Goal: Task Accomplishment & Management: Manage account settings

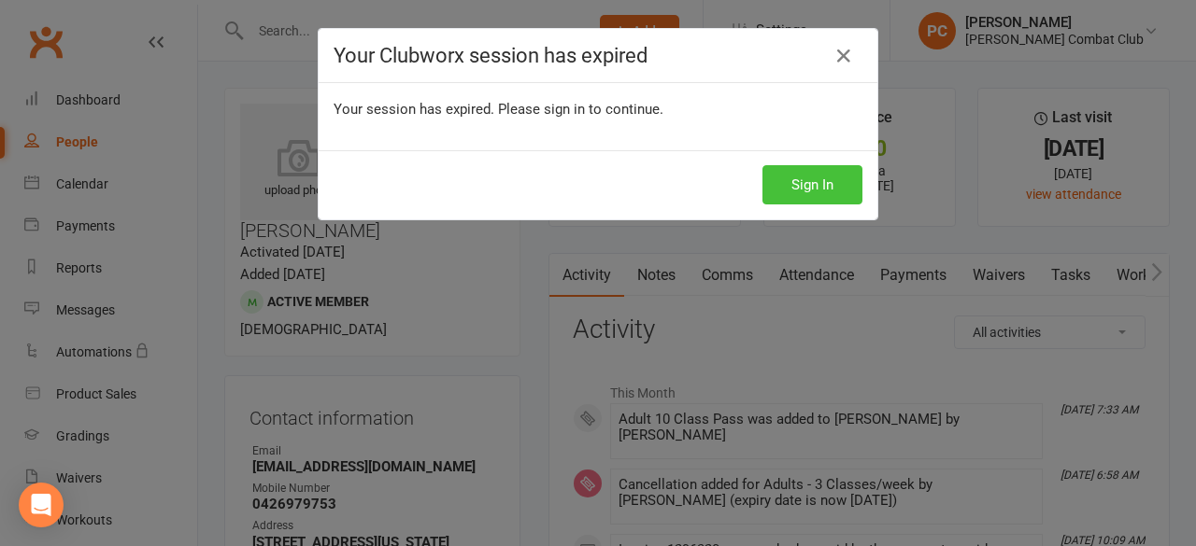
click at [809, 187] on button "Sign In" at bounding box center [812, 184] width 100 height 39
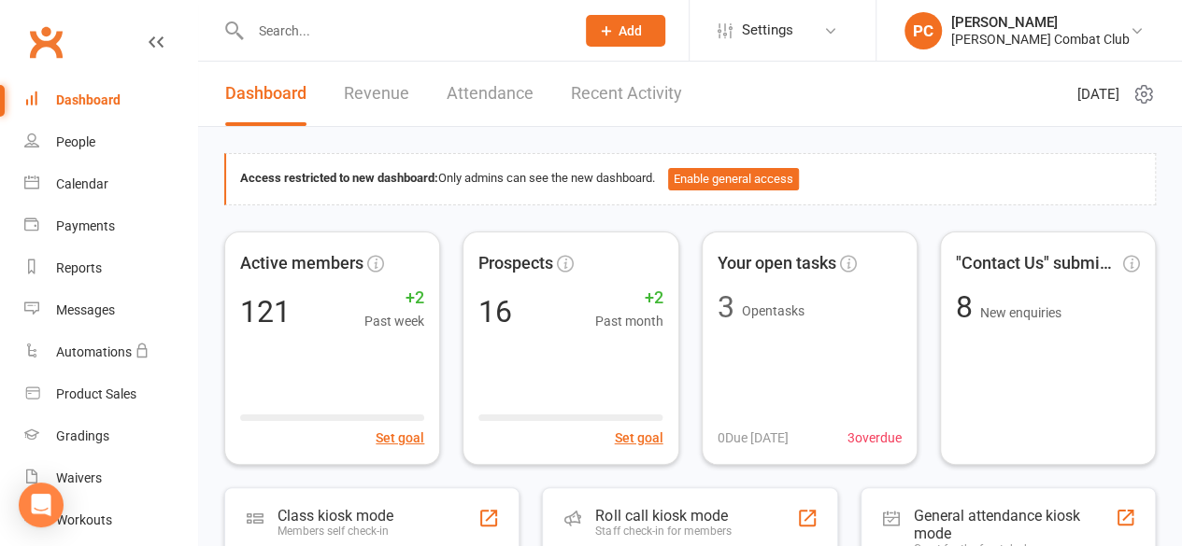
click at [301, 30] on input "text" at bounding box center [403, 31] width 317 height 26
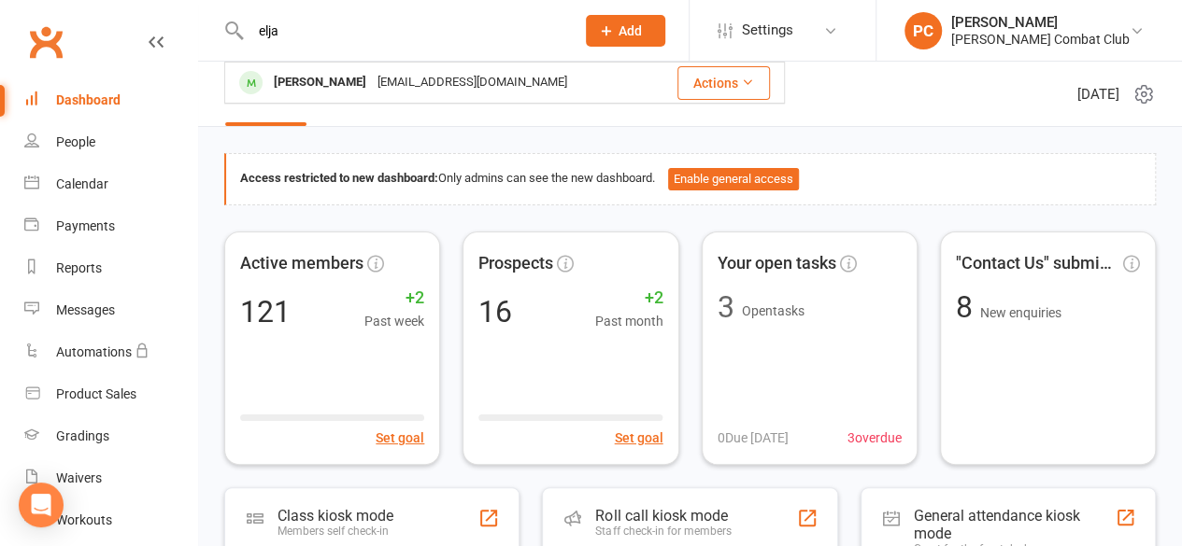
type input "elja"
click at [328, 82] on div "Eljay Angus" at bounding box center [320, 82] width 104 height 27
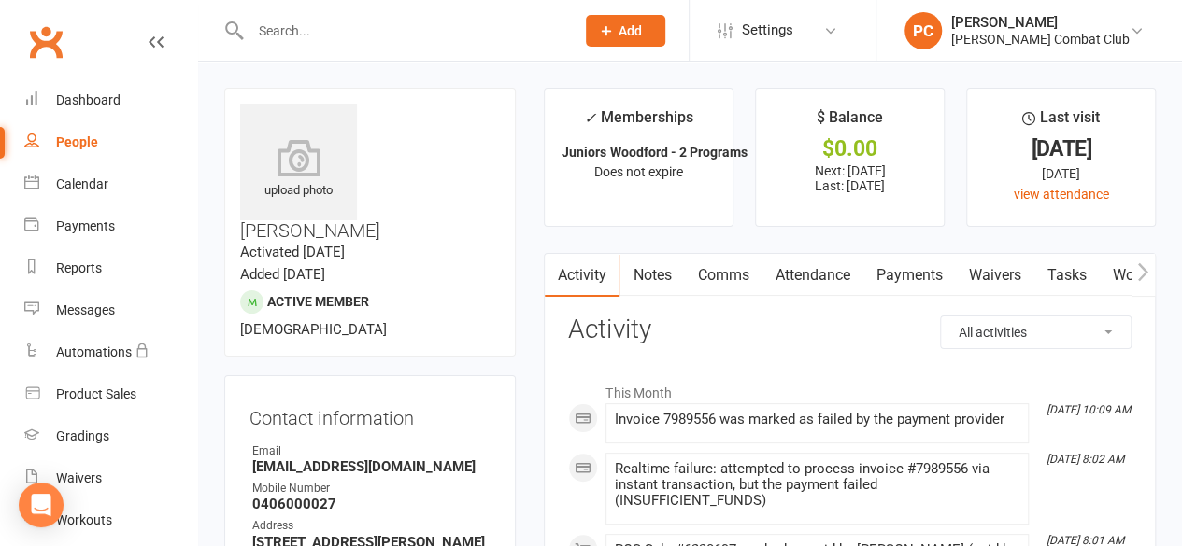
click at [919, 274] on link "Payments" at bounding box center [908, 275] width 92 height 43
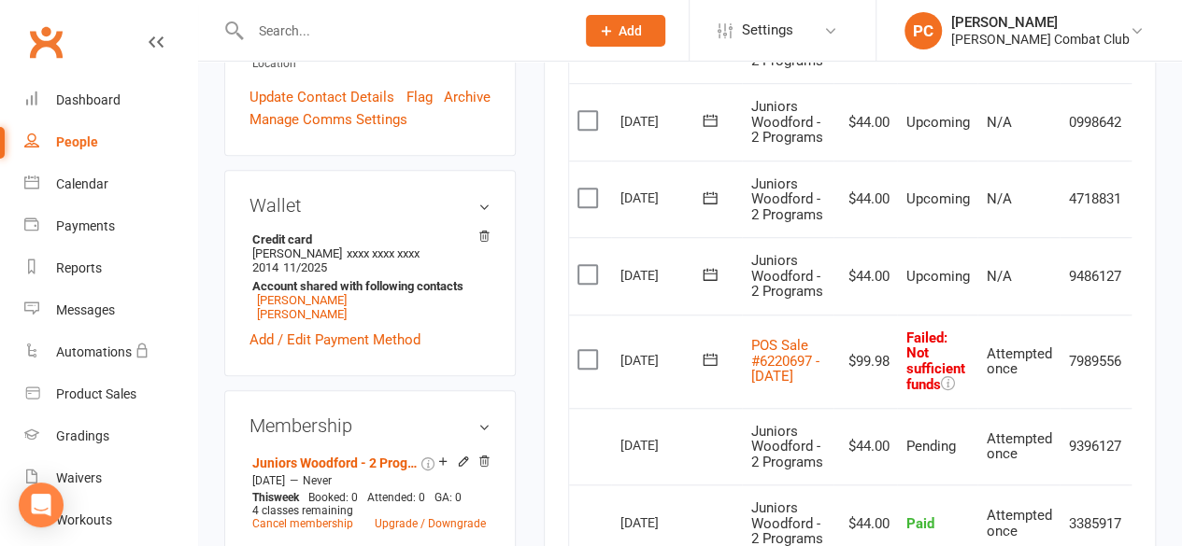
scroll to position [654, 0]
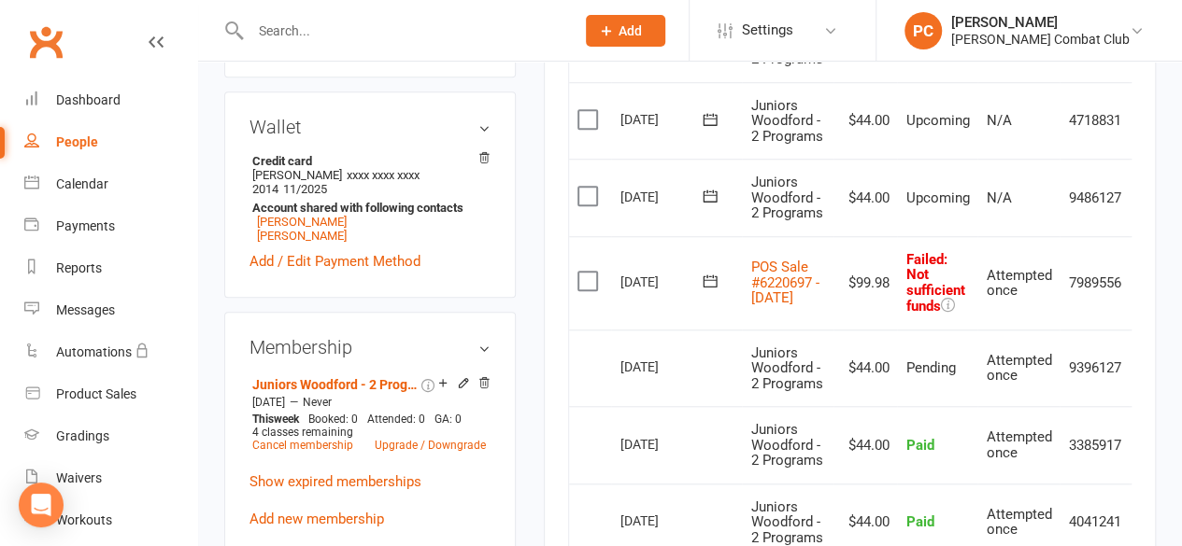
scroll to position [676, 0]
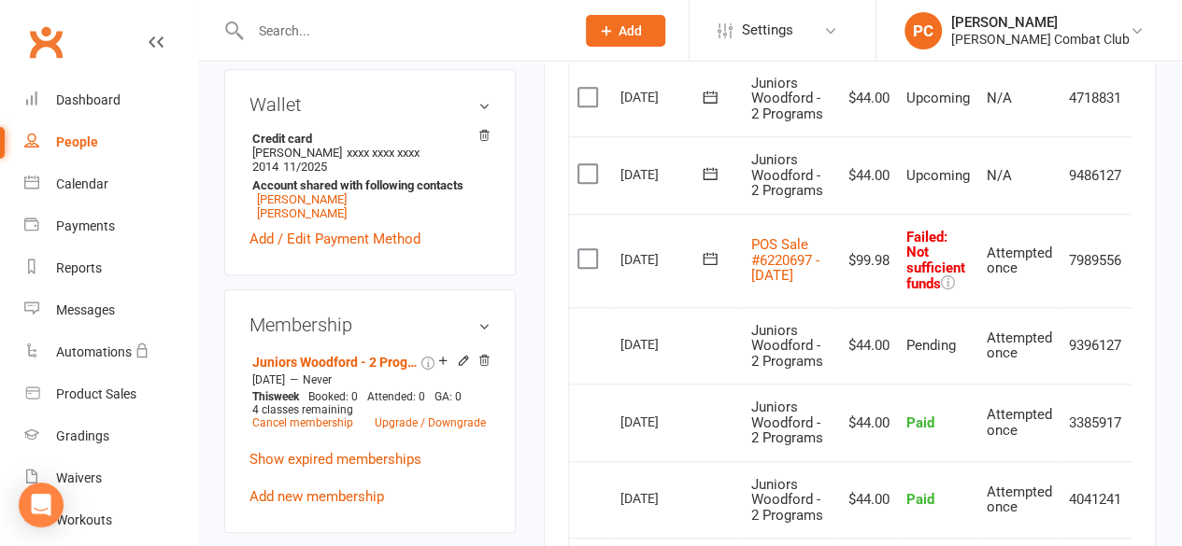
click at [149, 39] on icon at bounding box center [156, 42] width 15 height 15
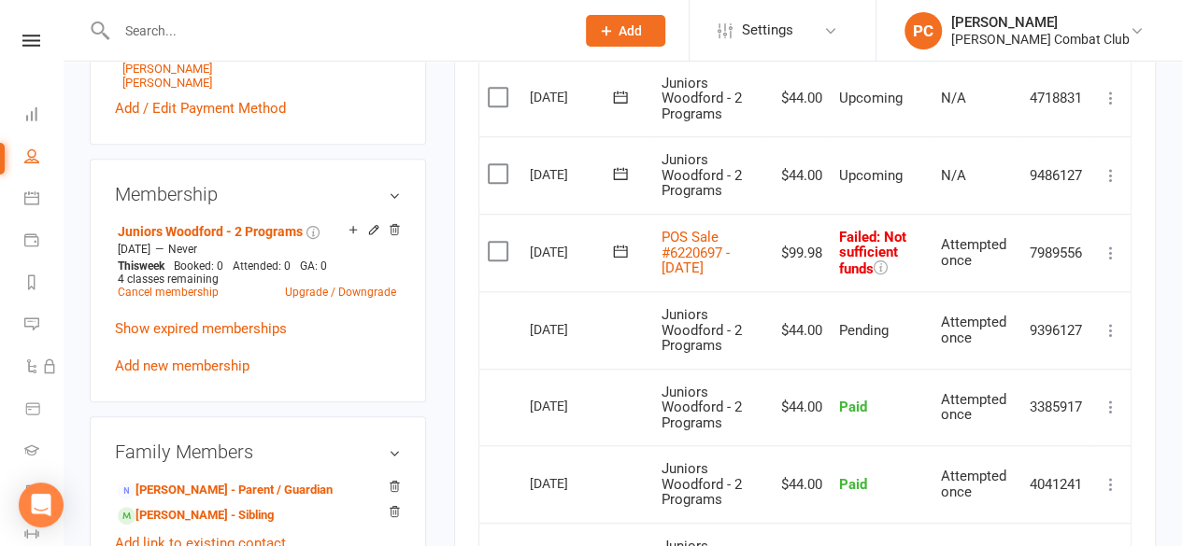
click at [1114, 257] on icon at bounding box center [1110, 253] width 19 height 19
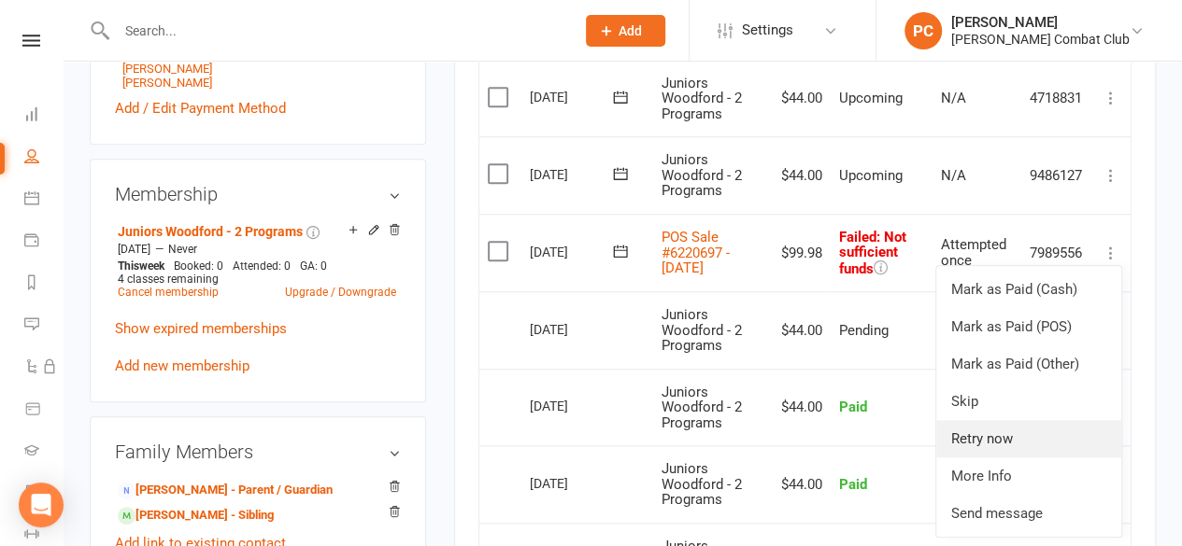
click at [1015, 436] on link "Retry now" at bounding box center [1028, 438] width 185 height 37
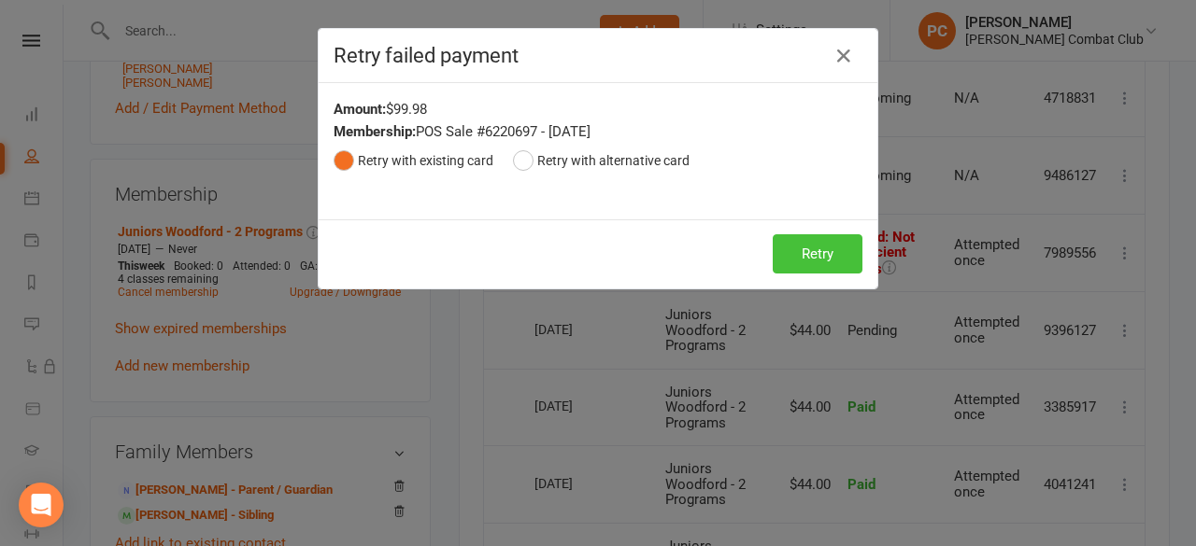
click at [791, 240] on button "Retry" at bounding box center [818, 253] width 90 height 39
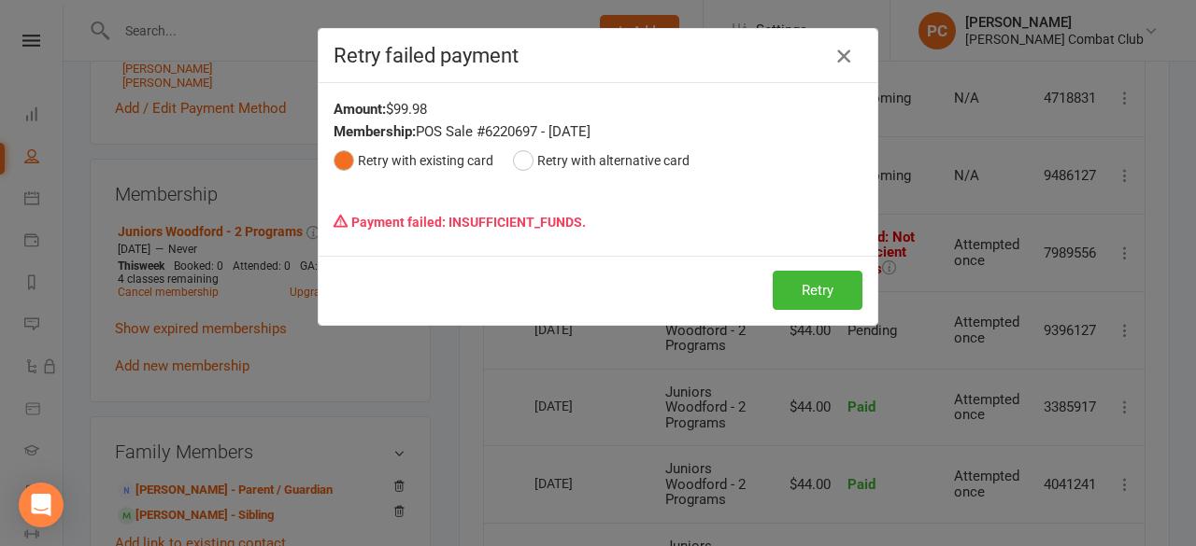
click at [839, 53] on icon "button" at bounding box center [843, 56] width 22 height 22
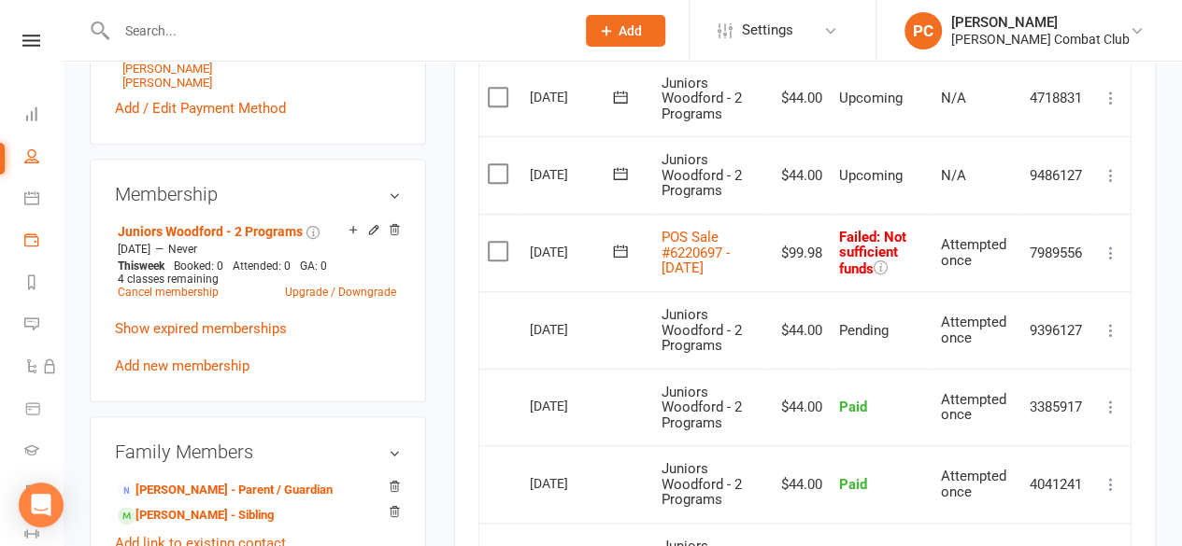
click at [30, 237] on icon at bounding box center [31, 240] width 15 height 15
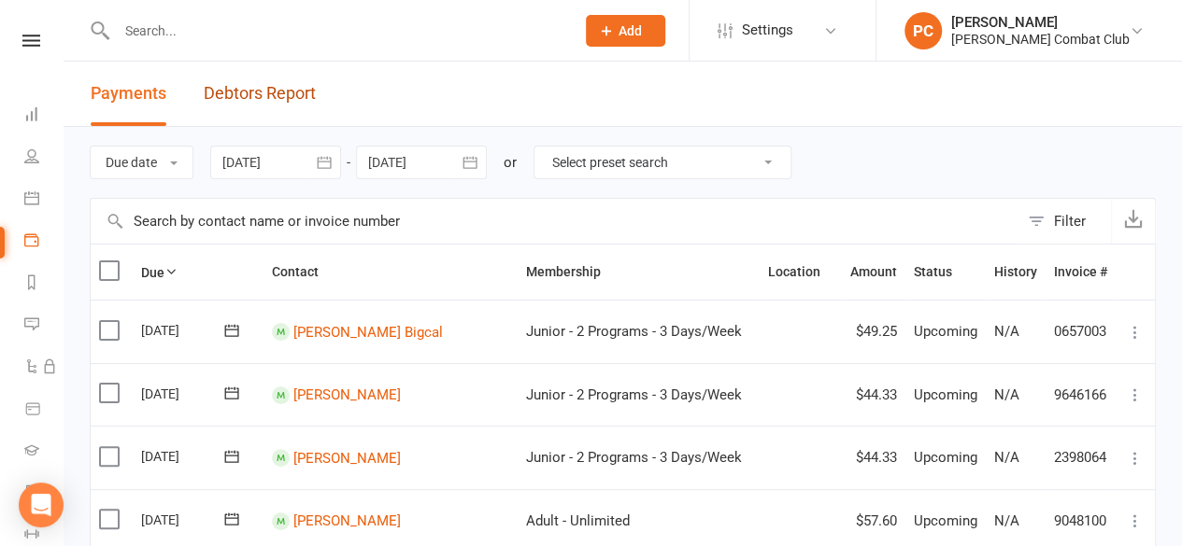
click at [267, 83] on link "Debtors Report" at bounding box center [260, 94] width 112 height 64
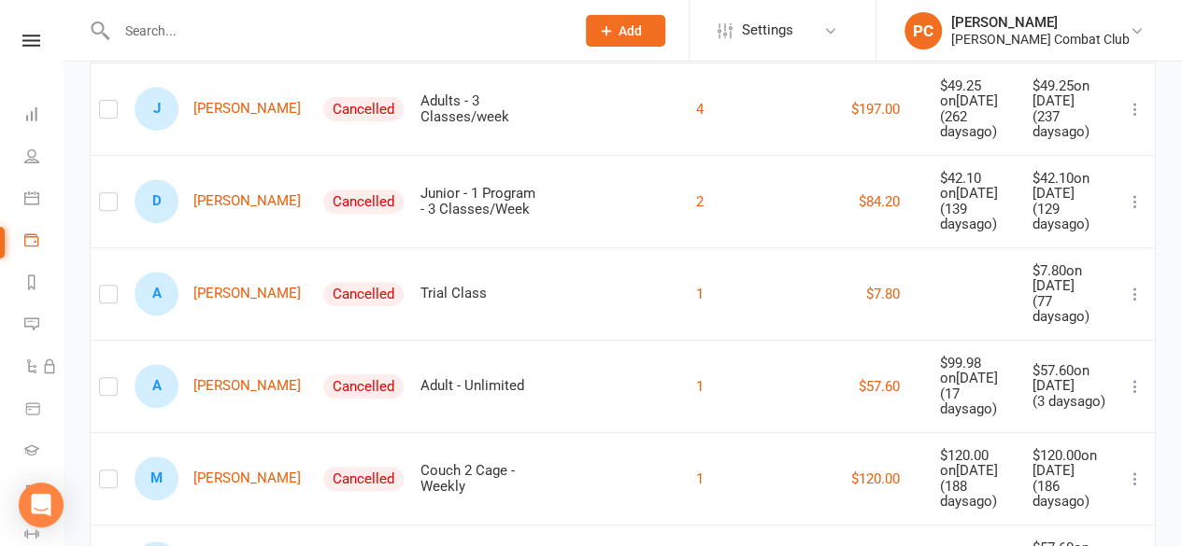
scroll to position [362, 0]
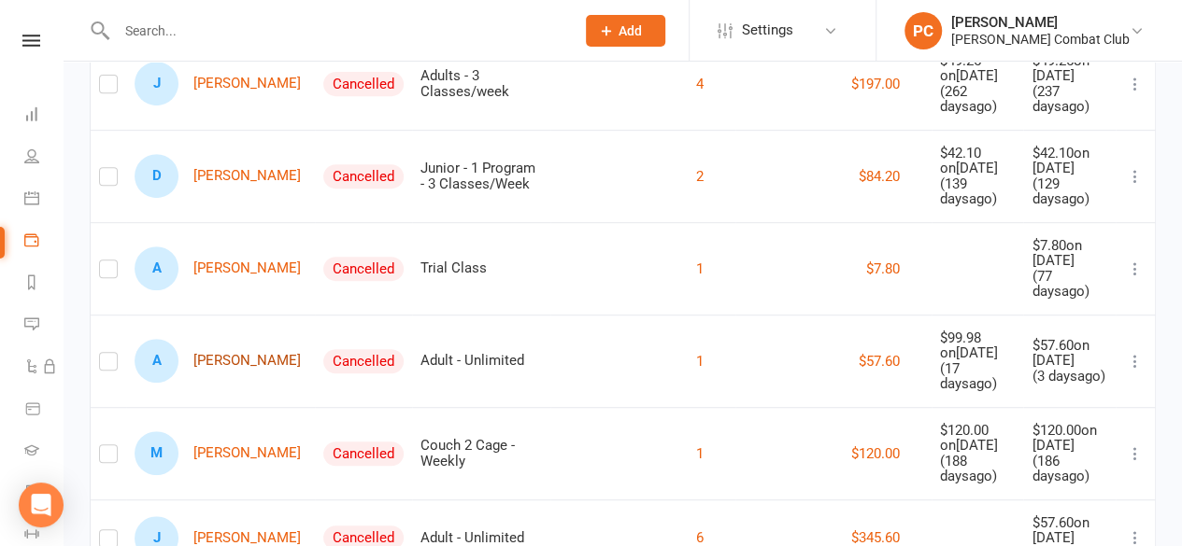
click at [221, 352] on link "A Alex Kropp" at bounding box center [218, 361] width 166 height 44
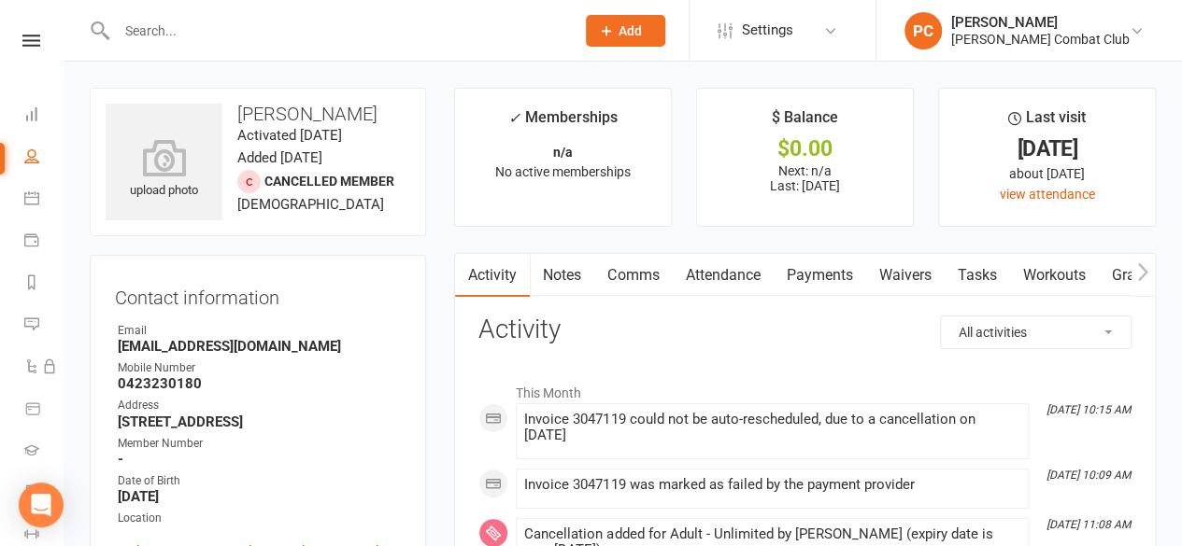
click at [828, 271] on link "Payments" at bounding box center [819, 275] width 92 height 43
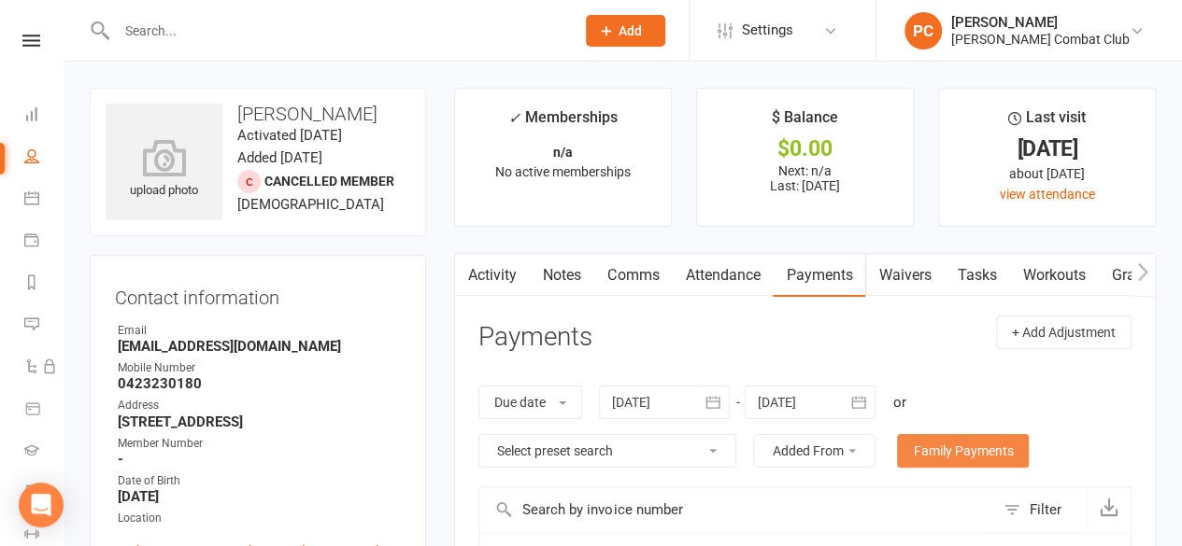
click at [979, 448] on link "Family Payments" at bounding box center [963, 451] width 132 height 34
click at [26, 111] on icon at bounding box center [31, 113] width 15 height 15
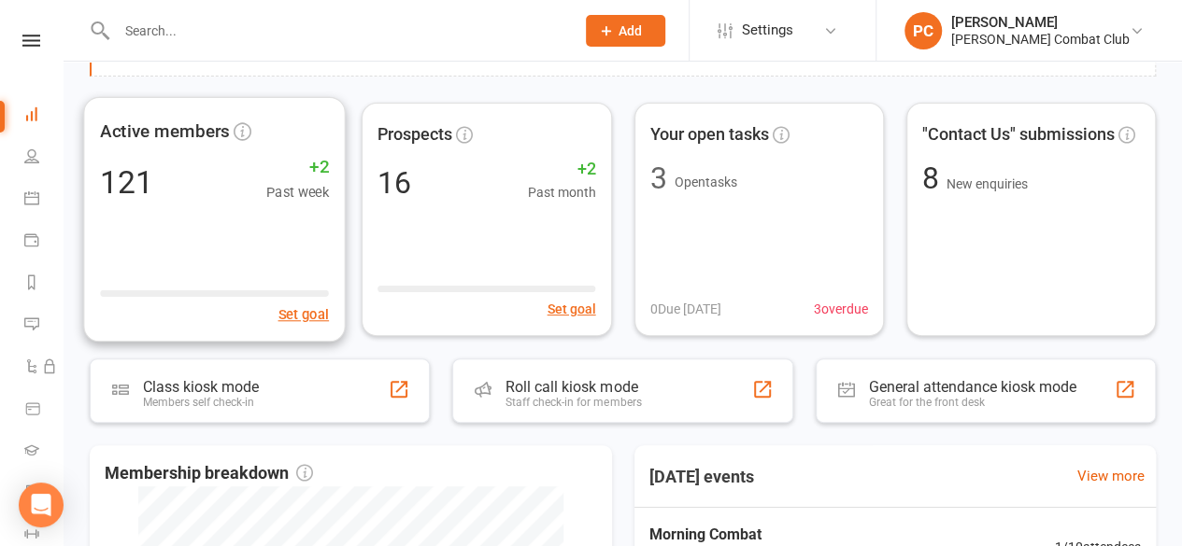
scroll to position [99, 0]
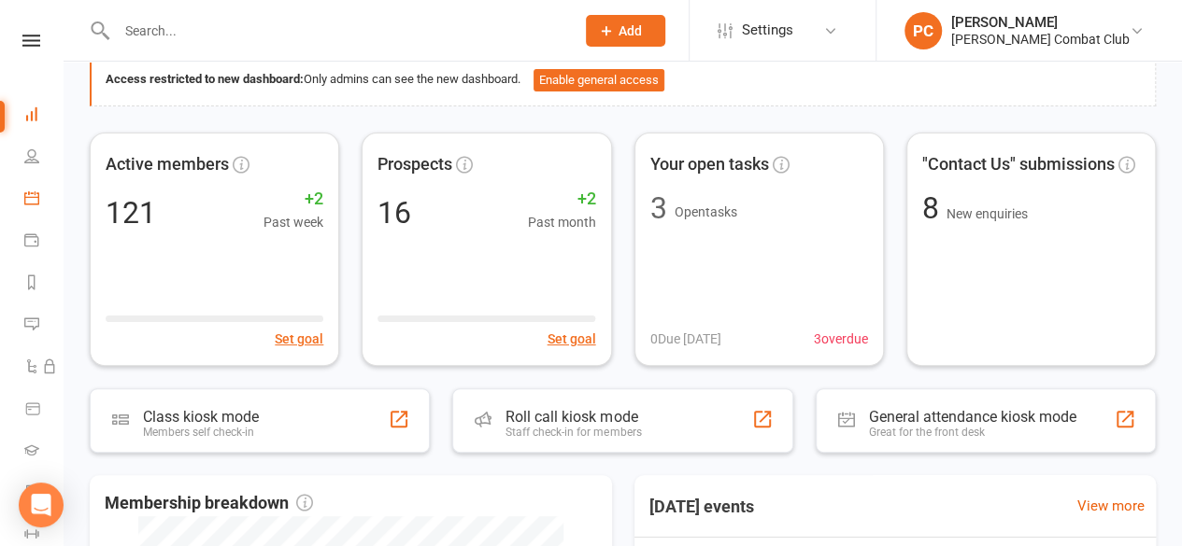
click at [28, 192] on icon at bounding box center [31, 198] width 15 height 15
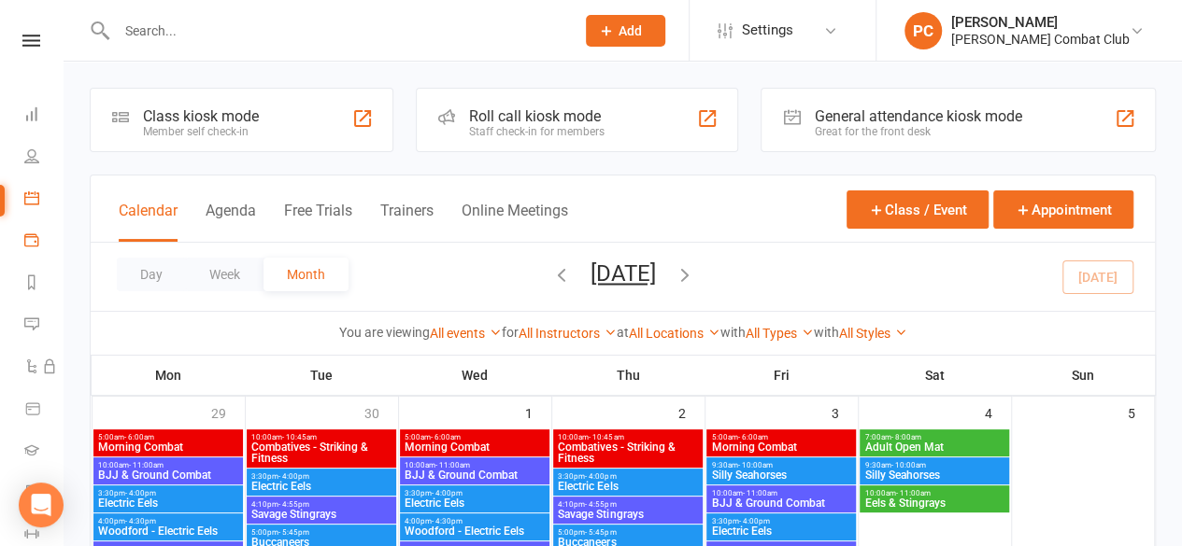
click at [43, 238] on link "Payments" at bounding box center [43, 242] width 38 height 42
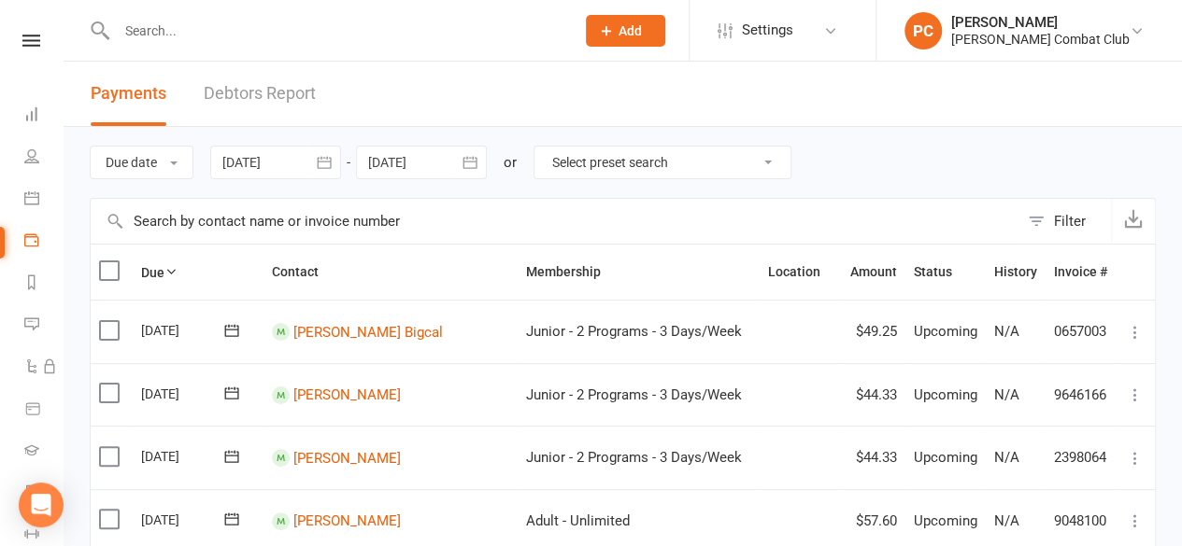
click at [22, 40] on icon at bounding box center [31, 41] width 18 height 12
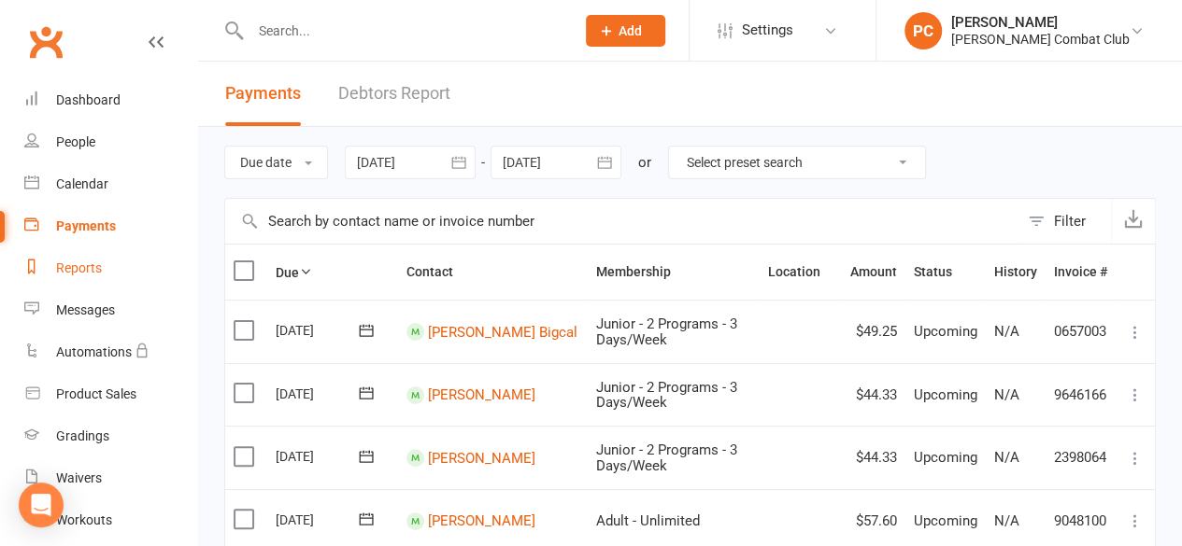
click at [78, 266] on div "Reports" at bounding box center [79, 268] width 46 height 15
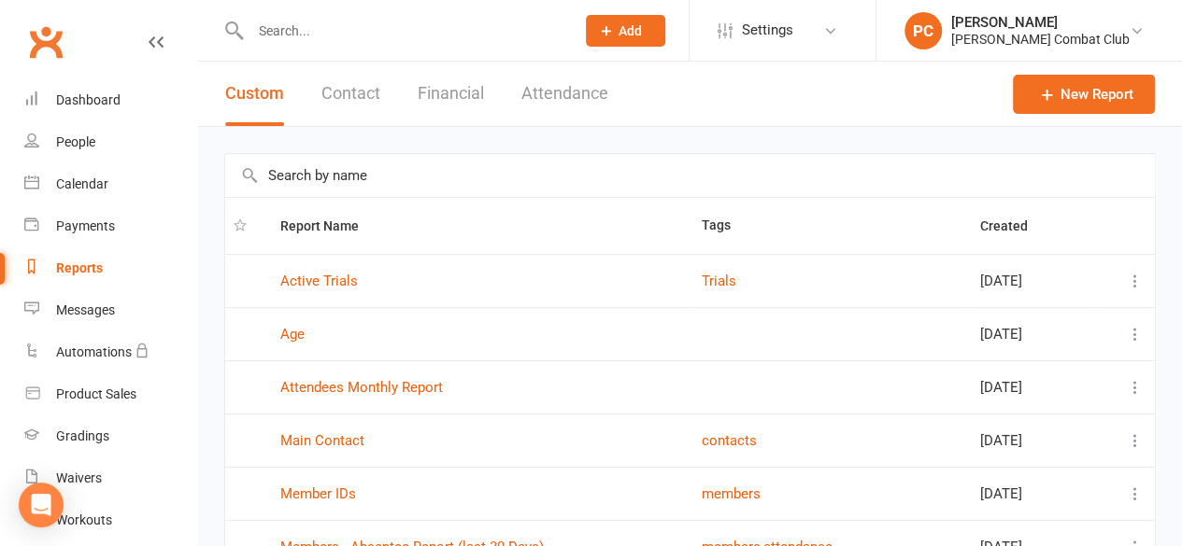
click at [451, 87] on button "Financial" at bounding box center [451, 94] width 66 height 64
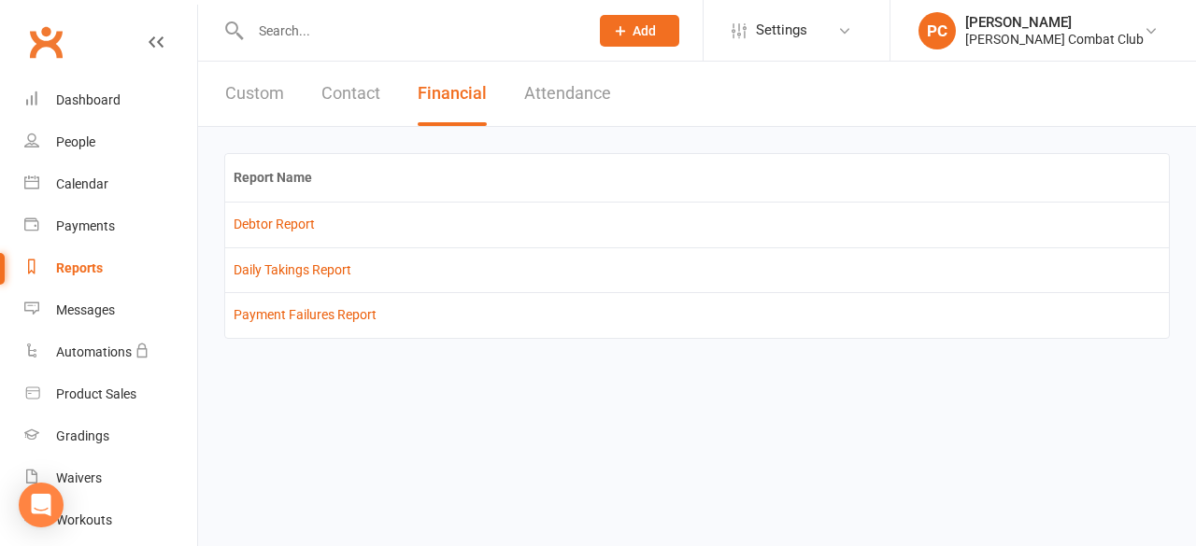
click at [258, 92] on button "Custom" at bounding box center [254, 94] width 59 height 64
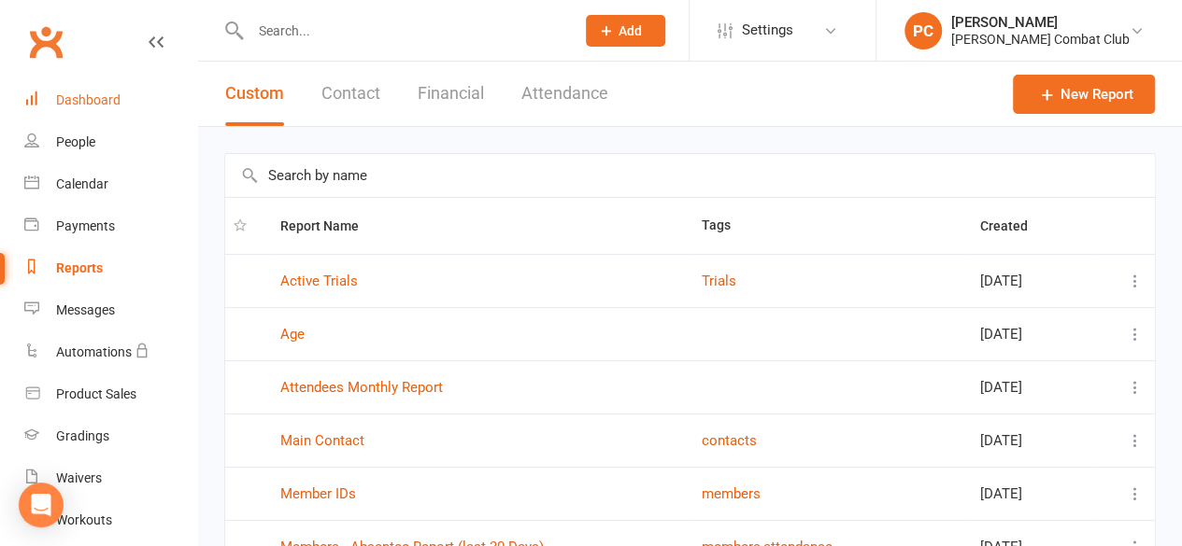
click at [68, 103] on div "Dashboard" at bounding box center [88, 99] width 64 height 15
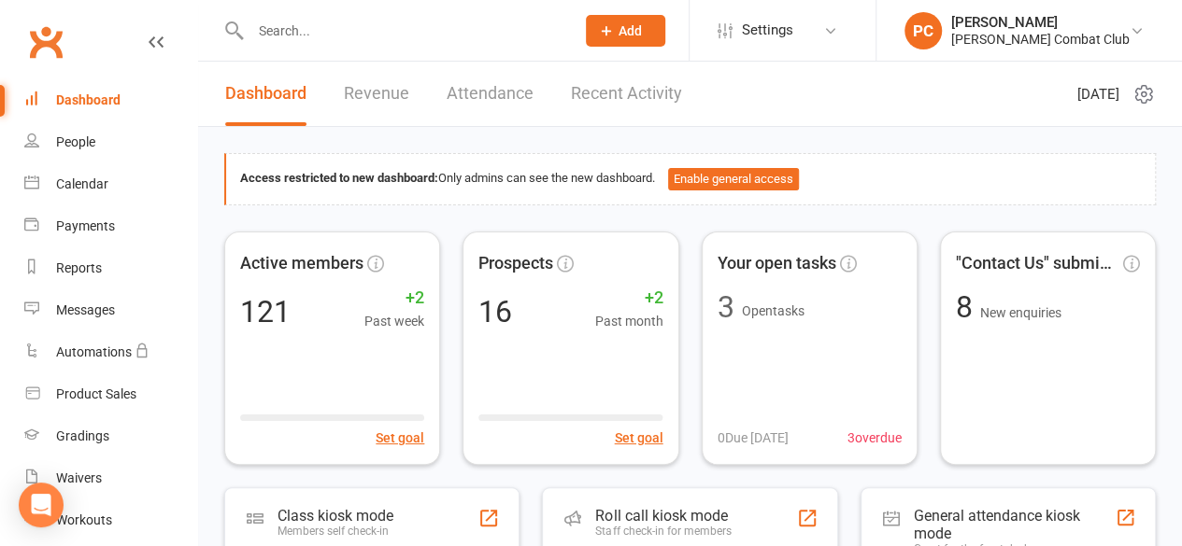
scroll to position [93, 0]
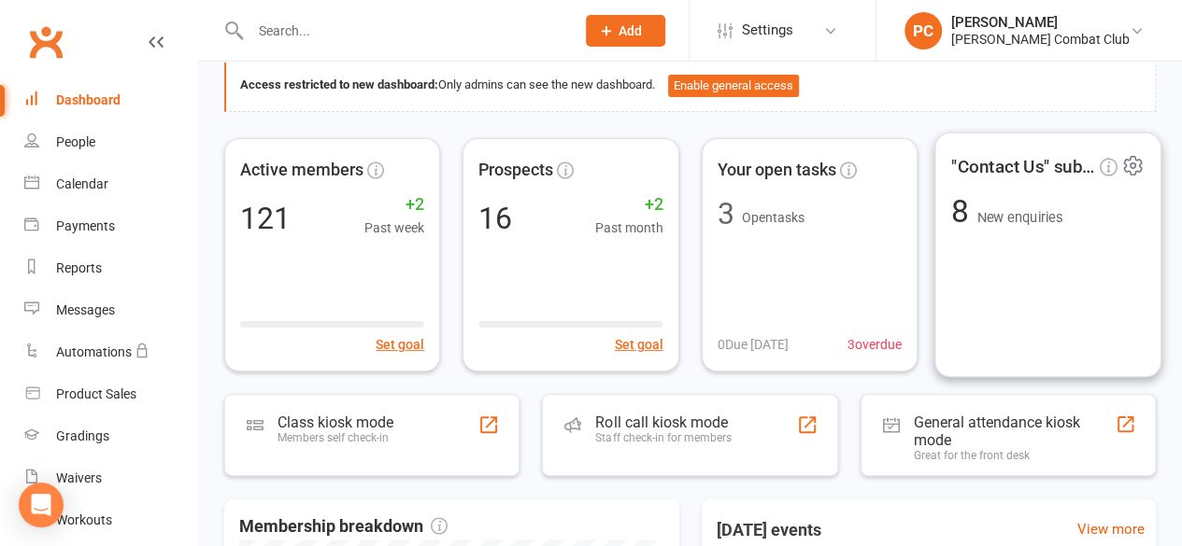
click at [1031, 226] on div ""Contact Us" submissions 8 New enquiries" at bounding box center [1047, 255] width 227 height 246
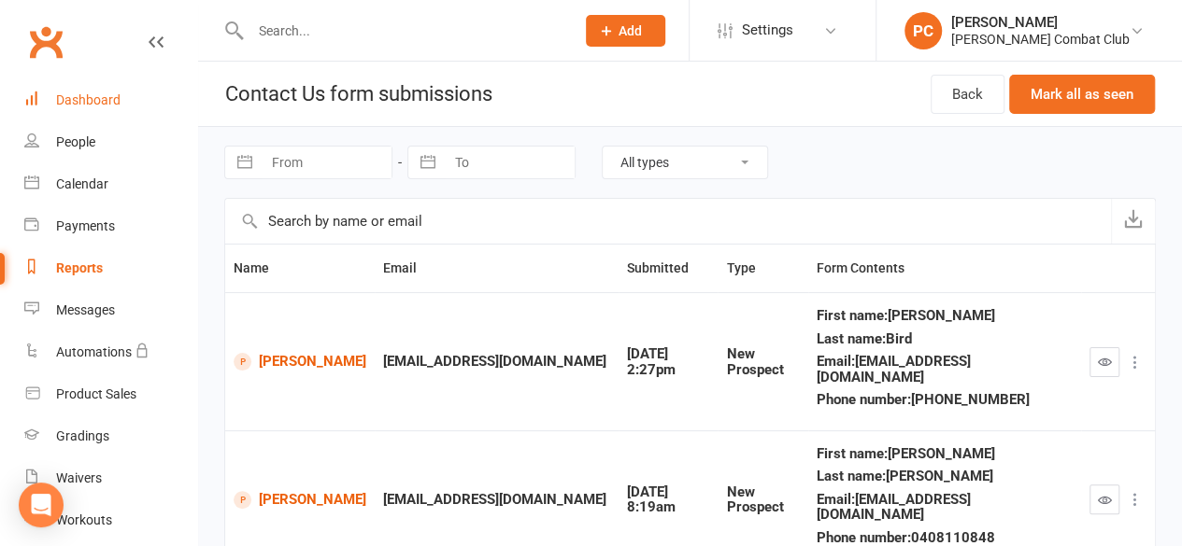
click at [78, 100] on div "Dashboard" at bounding box center [88, 99] width 64 height 15
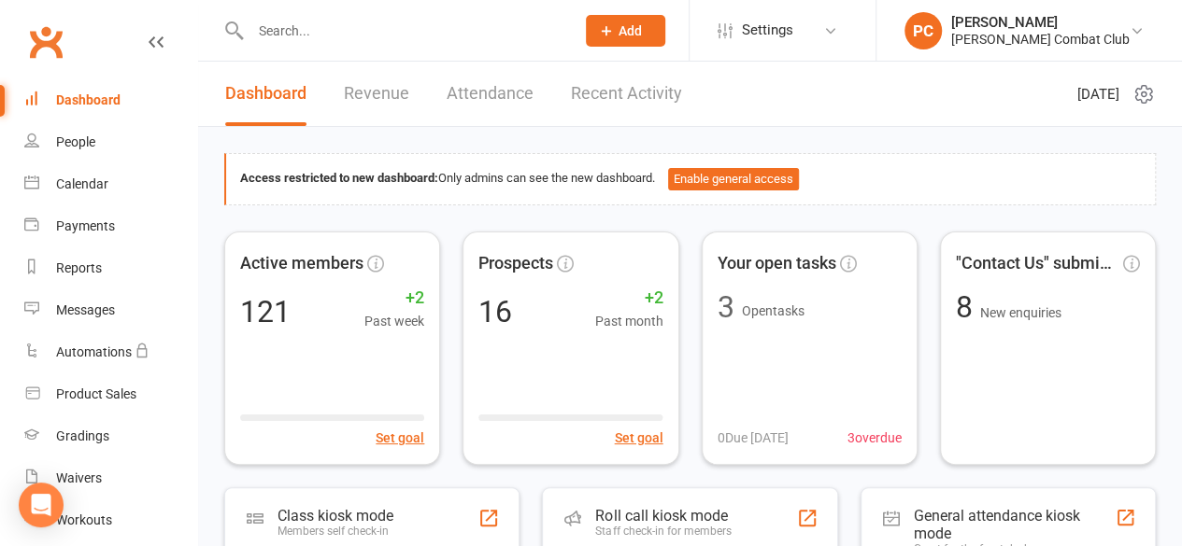
click at [369, 103] on link "Revenue" at bounding box center [376, 94] width 65 height 64
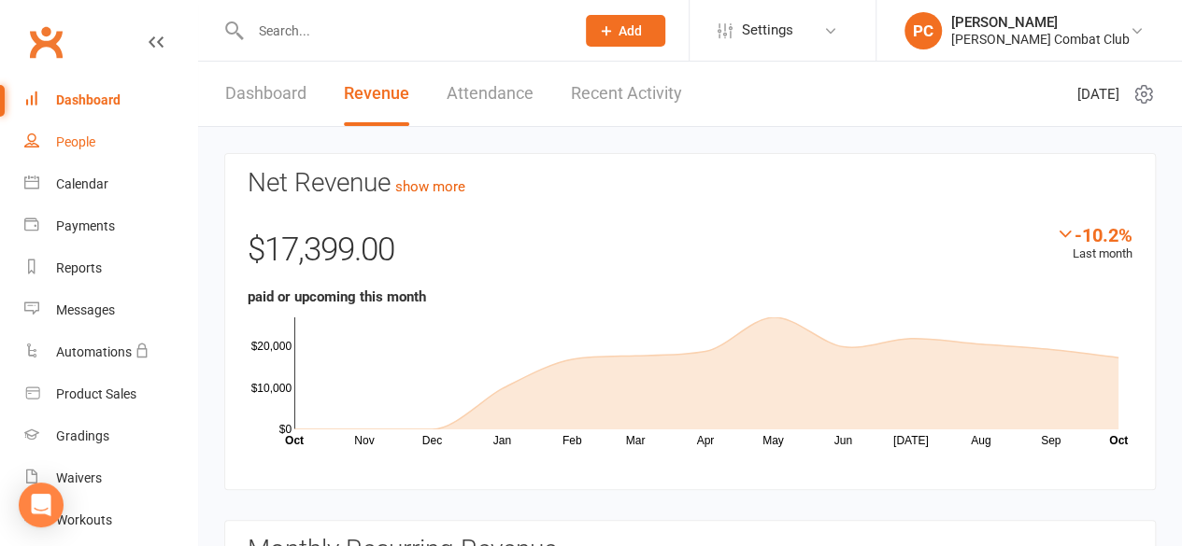
click at [78, 138] on div "People" at bounding box center [75, 142] width 39 height 15
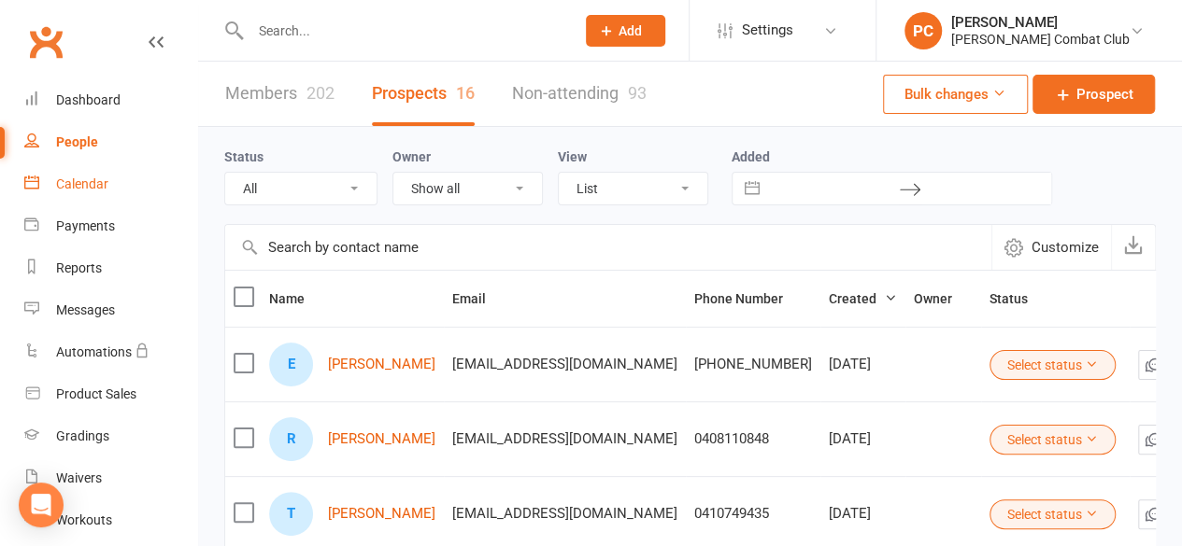
click at [105, 189] on div "Calendar" at bounding box center [82, 184] width 52 height 15
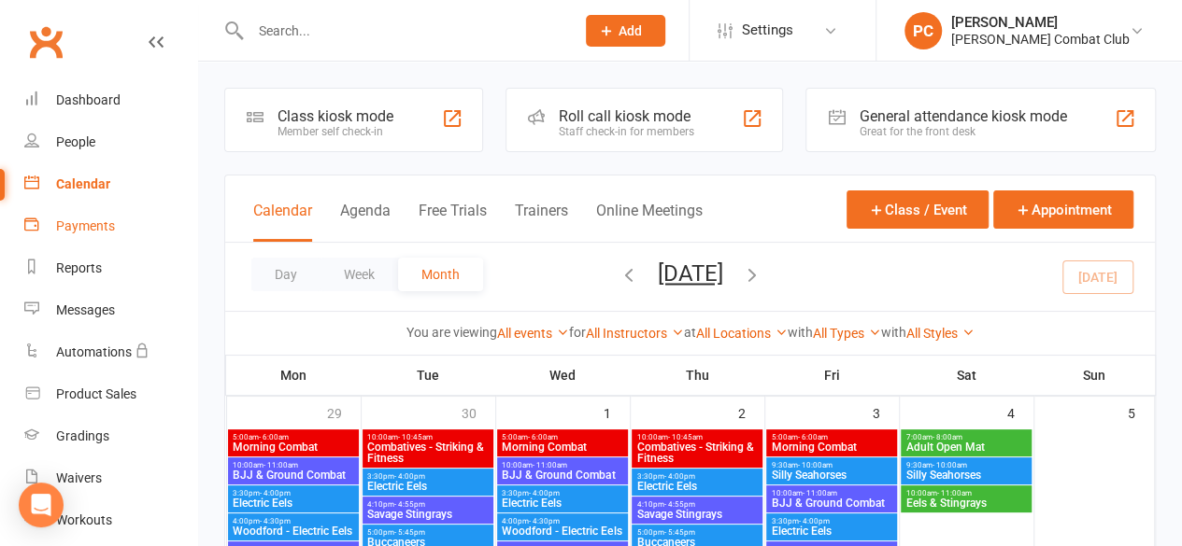
click at [103, 219] on link "Payments" at bounding box center [110, 227] width 173 height 42
